Goal: Information Seeking & Learning: Learn about a topic

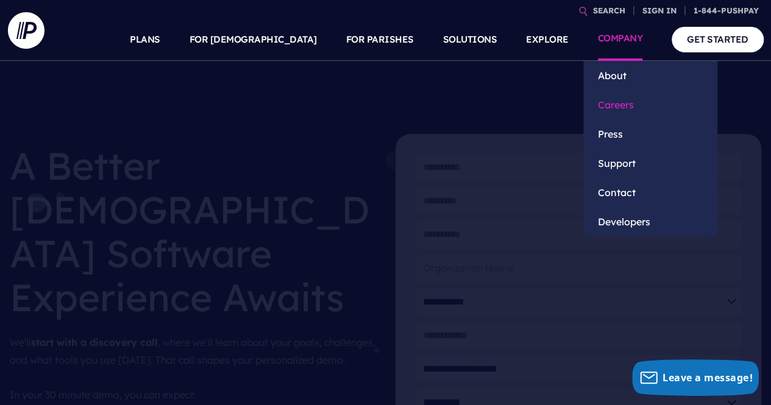
click at [610, 105] on link "Careers" at bounding box center [650, 104] width 134 height 29
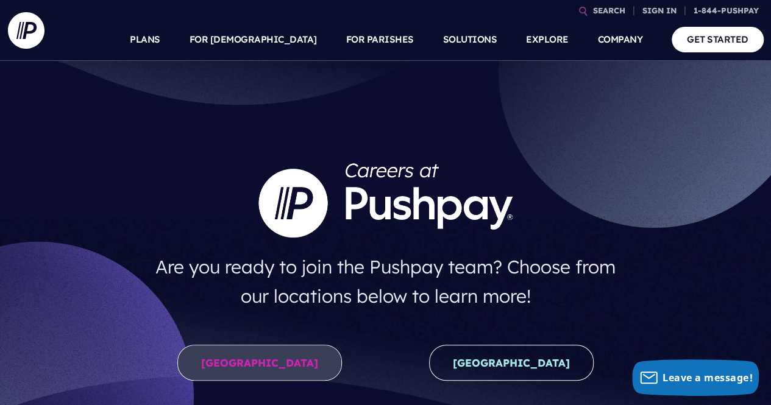
click at [241, 357] on link "[GEOGRAPHIC_DATA]" at bounding box center [259, 363] width 164 height 36
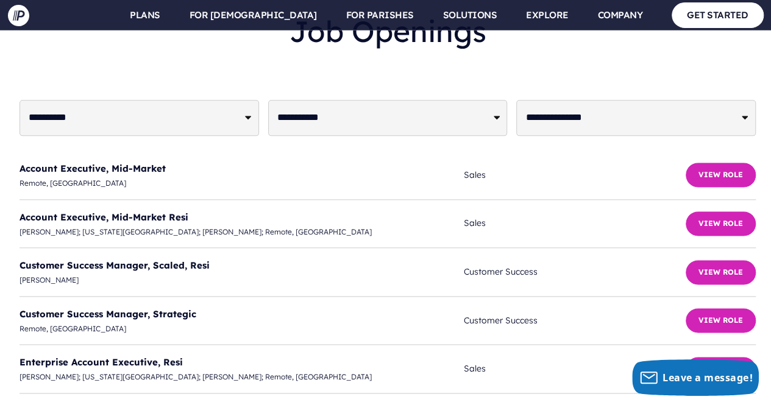
scroll to position [3027, 0]
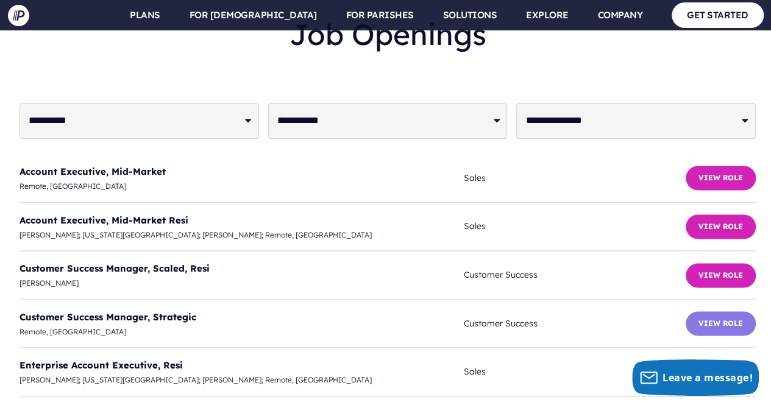
click at [721, 311] on button "View Role" at bounding box center [720, 323] width 70 height 24
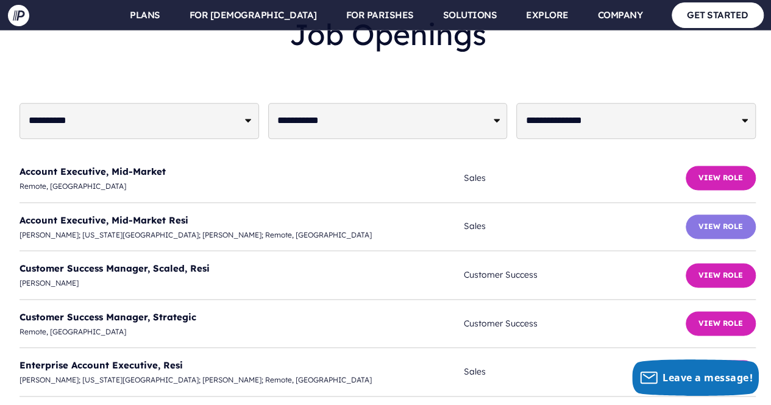
click at [725, 214] on button "View Role" at bounding box center [720, 226] width 70 height 24
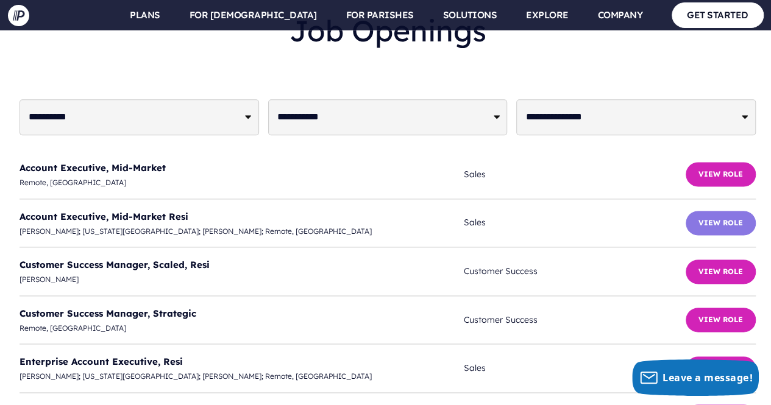
scroll to position [3033, 0]
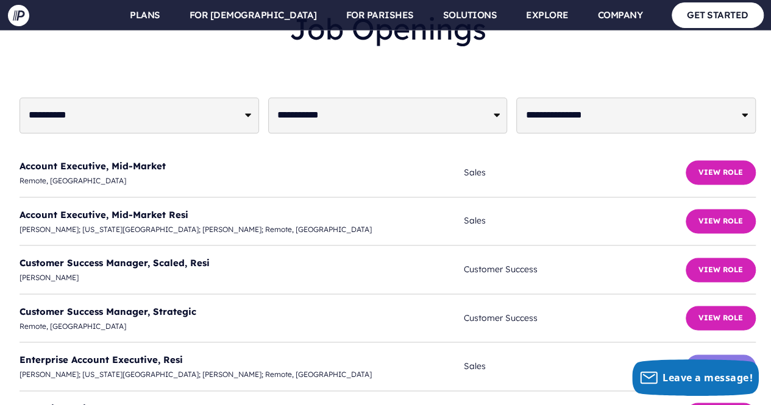
click at [721, 355] on button "View Role" at bounding box center [720, 367] width 70 height 24
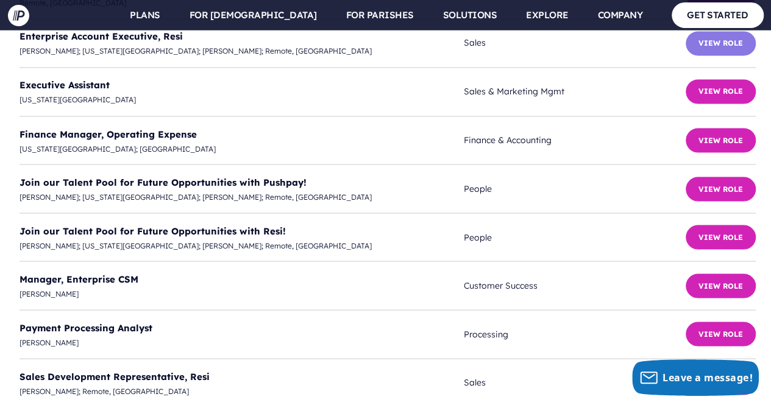
scroll to position [3356, 0]
